Goal: Information Seeking & Learning: Learn about a topic

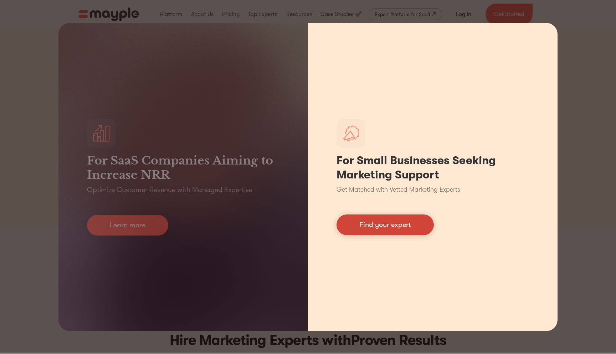
click at [353, 220] on link "Find your expert" at bounding box center [385, 224] width 97 height 21
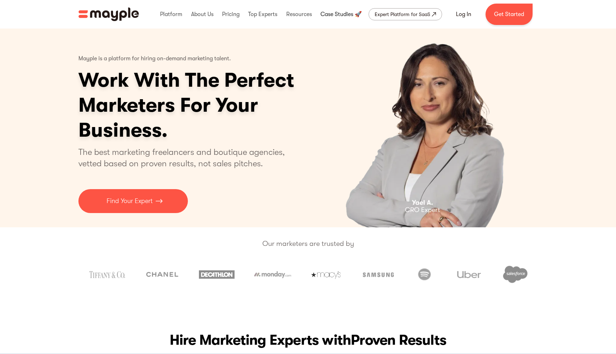
click at [327, 12] on link at bounding box center [341, 14] width 45 height 23
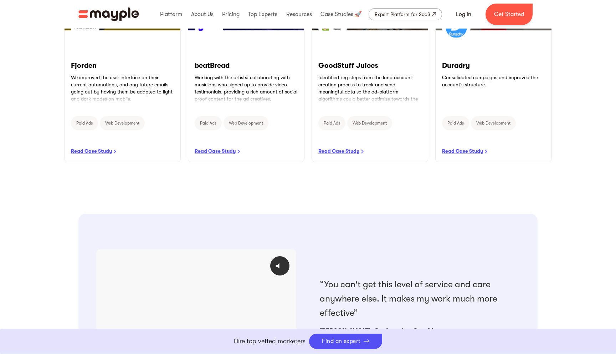
scroll to position [480, 0]
click at [104, 154] on link "READ CASE STUDY" at bounding box center [122, 97] width 119 height 134
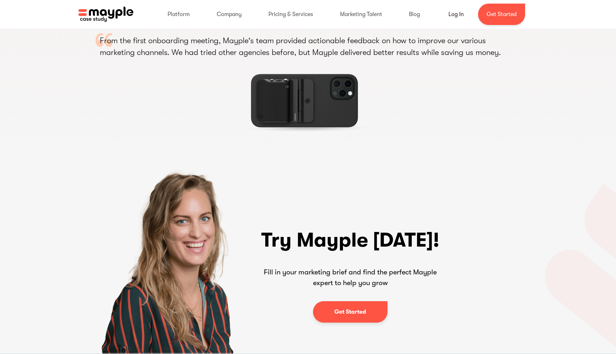
scroll to position [1274, 0]
